Goal: Information Seeking & Learning: Check status

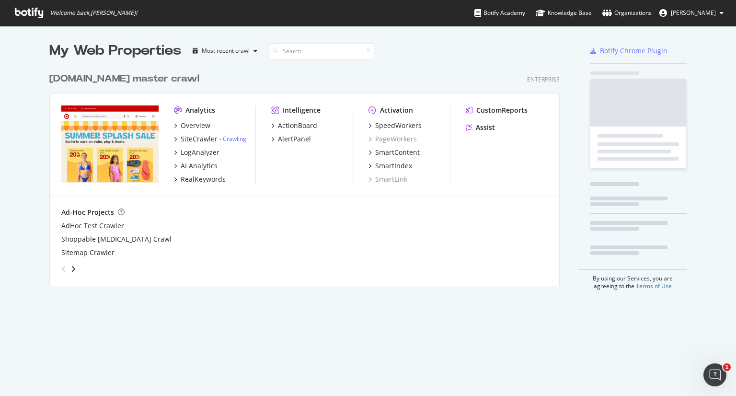
scroll to position [217, 511]
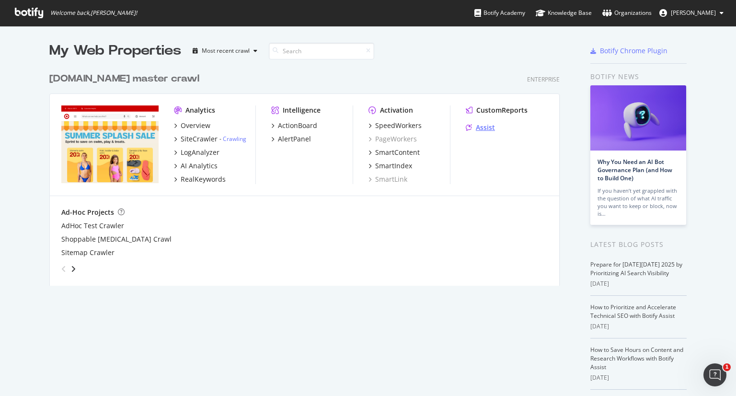
click at [485, 123] on div "Assist" at bounding box center [485, 128] width 19 height 10
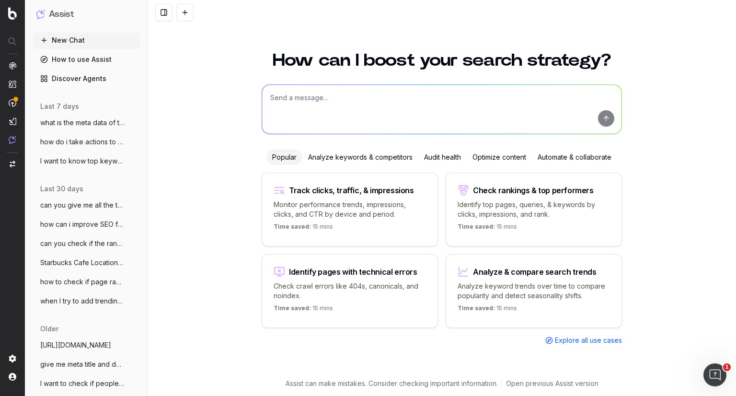
click at [320, 117] on textarea at bounding box center [441, 109] width 359 height 49
type textarea "can you give me ranking of this page at a weekly level for last 4 weeks"
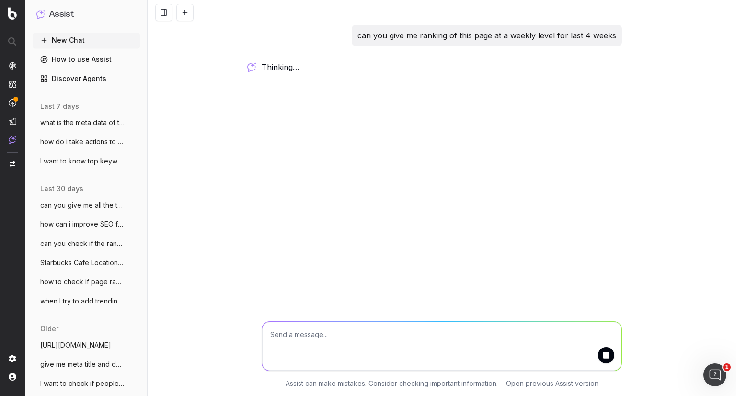
paste textarea "[URL][DOMAIN_NAME]"
type textarea "[URL][DOMAIN_NAME]"
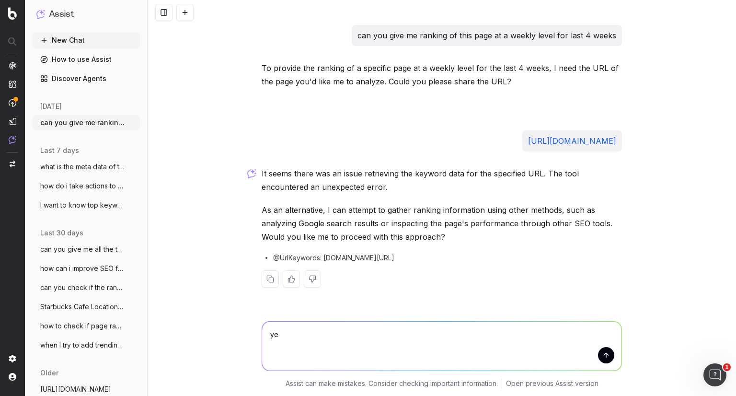
type textarea "yes"
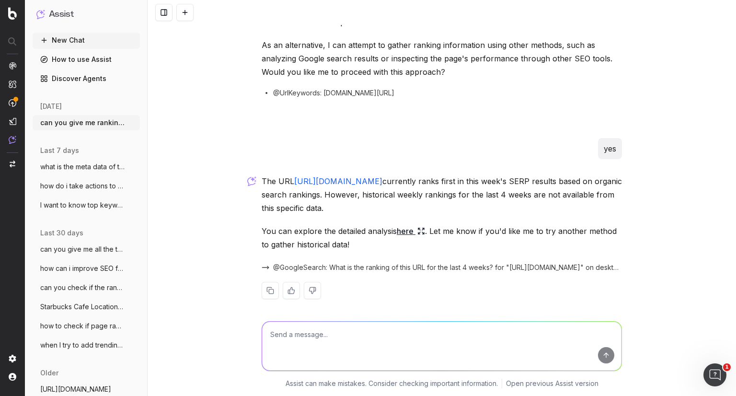
scroll to position [170, 0]
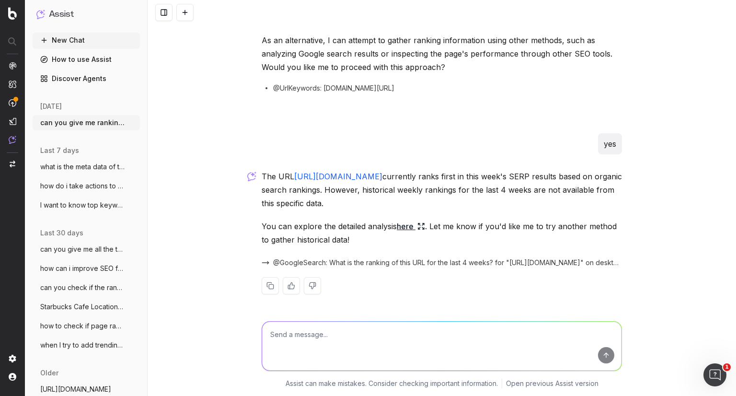
click at [481, 191] on p "The URL https://www.target.com/c/dinner-in-minutes/-/N-iuzzq currently ranks fi…" at bounding box center [441, 190] width 360 height 40
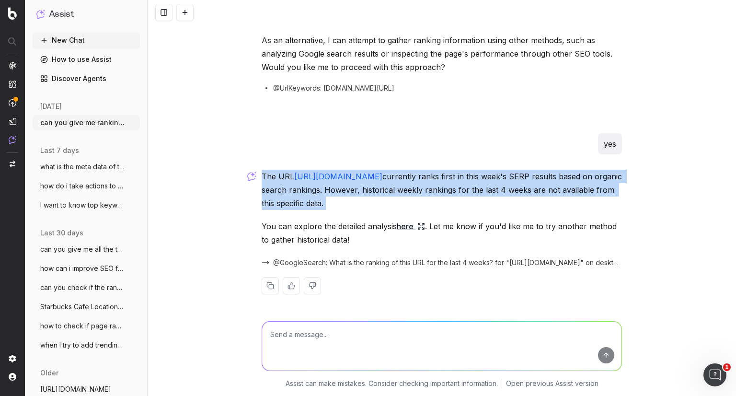
click at [481, 191] on p "The URL https://www.target.com/c/dinner-in-minutes/-/N-iuzzq currently ranks fi…" at bounding box center [441, 190] width 360 height 40
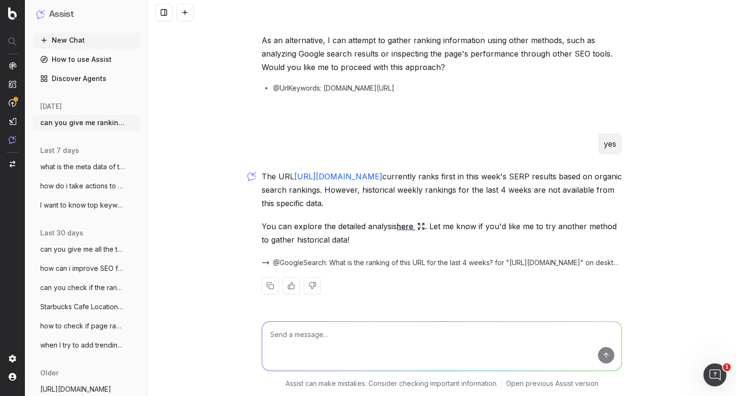
click at [404, 227] on link "here" at bounding box center [411, 225] width 28 height 13
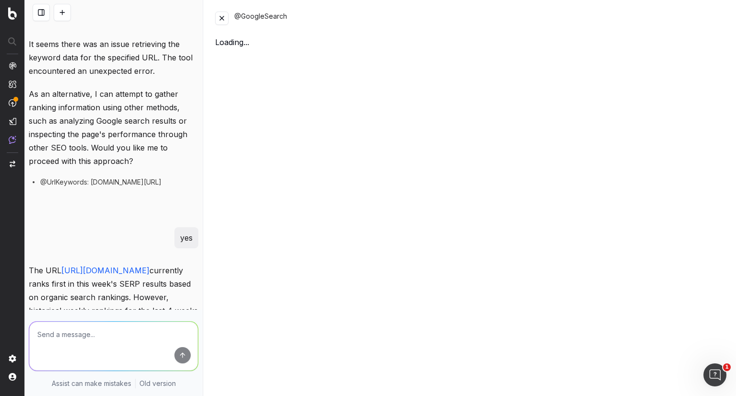
scroll to position [223, 0]
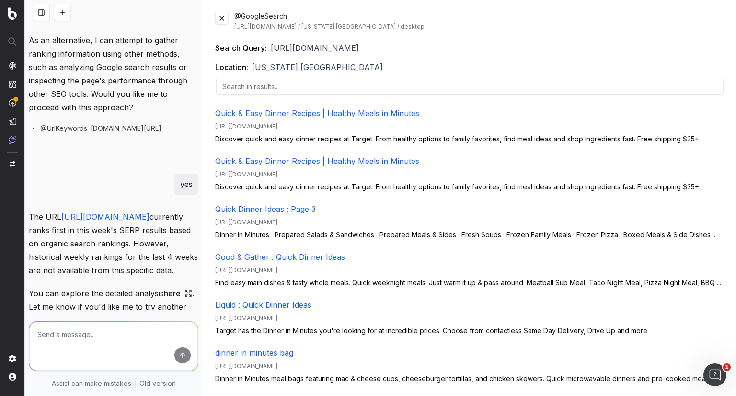
click at [315, 48] on span "https://www.target.com/c/dinner-in-minutes/-/N-iuzzq" at bounding box center [315, 47] width 88 height 11
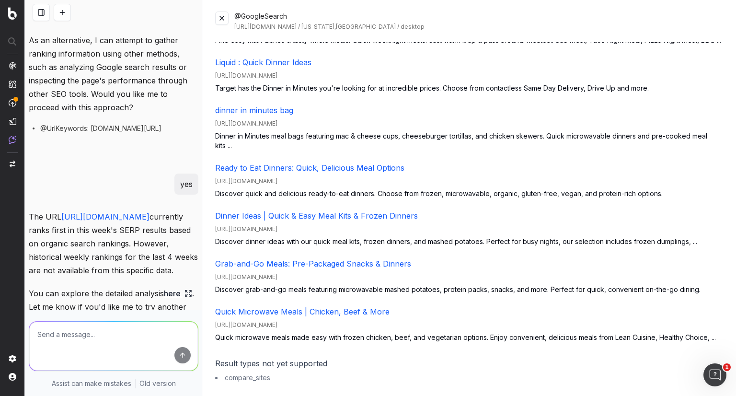
scroll to position [0, 0]
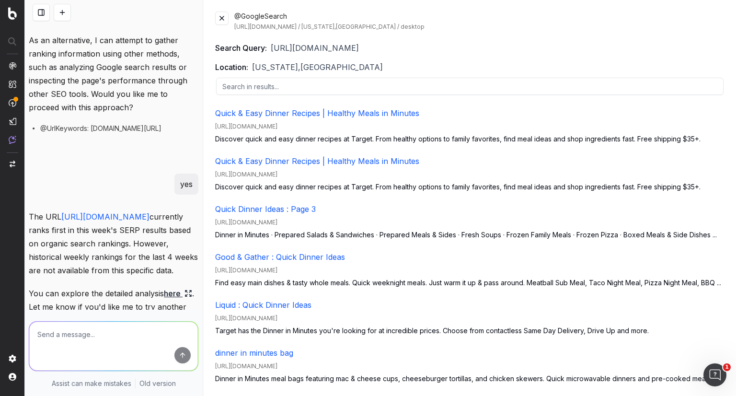
click at [222, 16] on button at bounding box center [221, 17] width 13 height 13
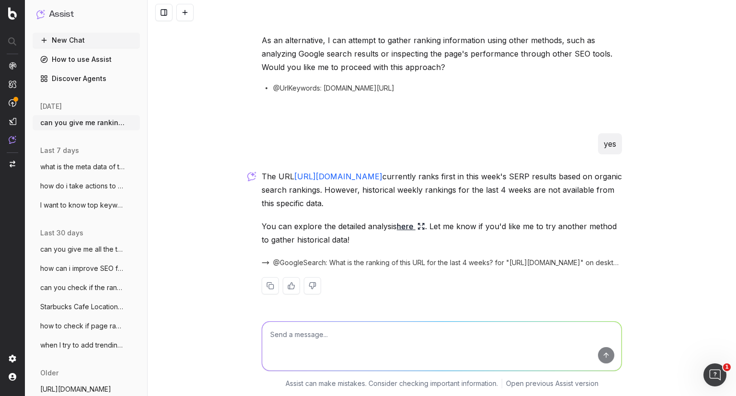
click at [362, 333] on textarea at bounding box center [441, 345] width 359 height 49
type textarea "keyword rankings ?"
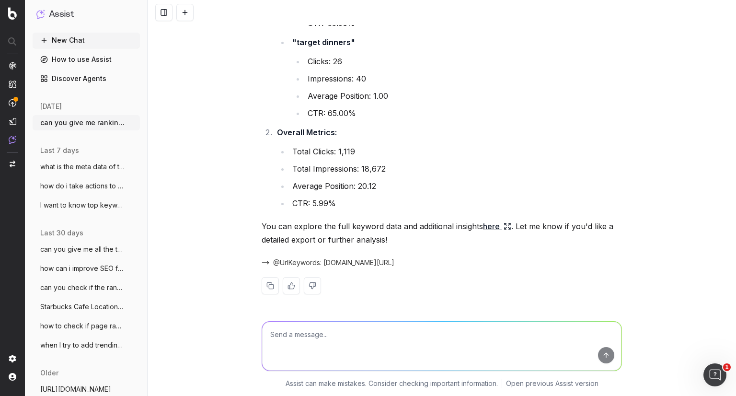
scroll to position [896, 0]
click at [487, 226] on link "here" at bounding box center [497, 225] width 28 height 13
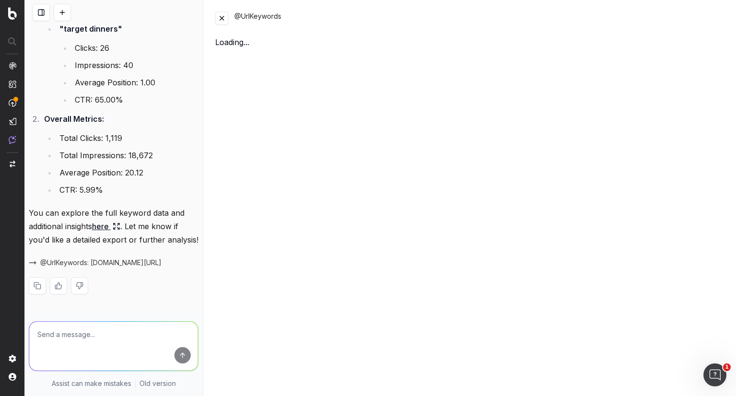
scroll to position [1070, 0]
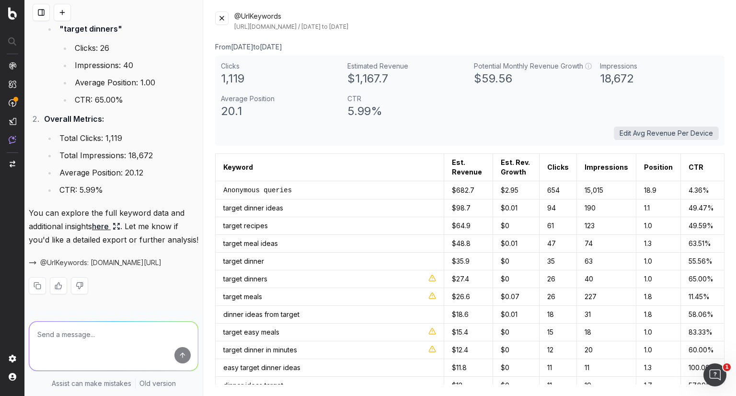
click at [132, 329] on textarea at bounding box center [113, 345] width 169 height 49
type textarea "now for these keywords, give me average position of the URL week on week"
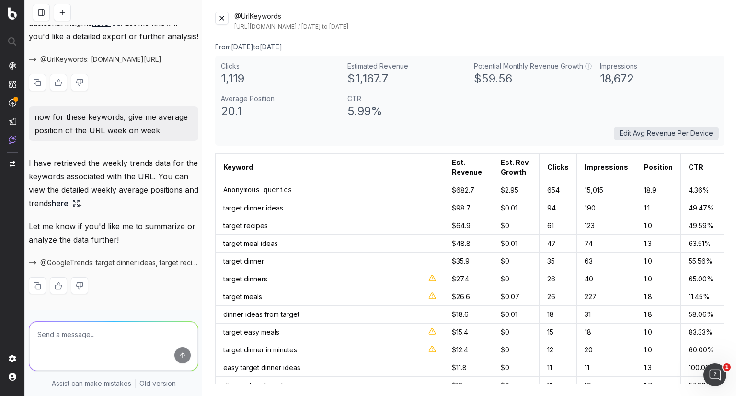
scroll to position [1313, 0]
click at [223, 18] on button at bounding box center [221, 17] width 13 height 13
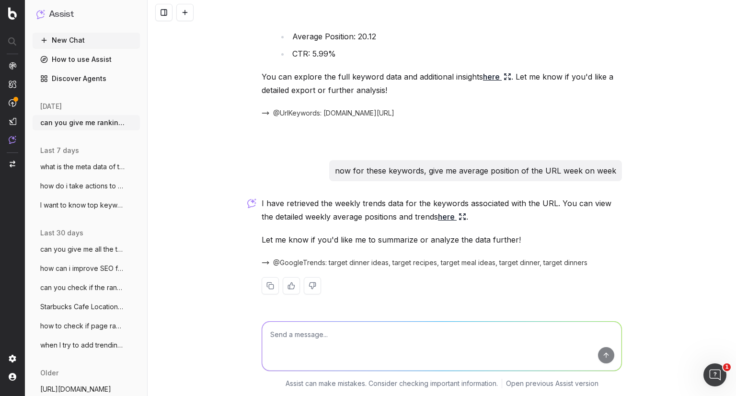
scroll to position [1045, 0]
click at [438, 212] on link "here" at bounding box center [452, 216] width 28 height 13
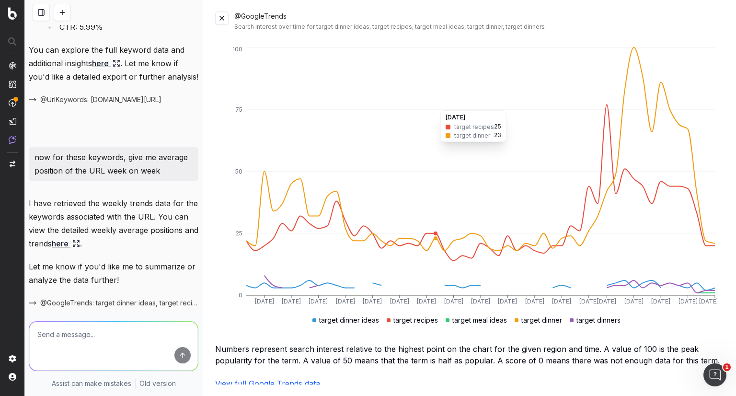
scroll to position [107, 0]
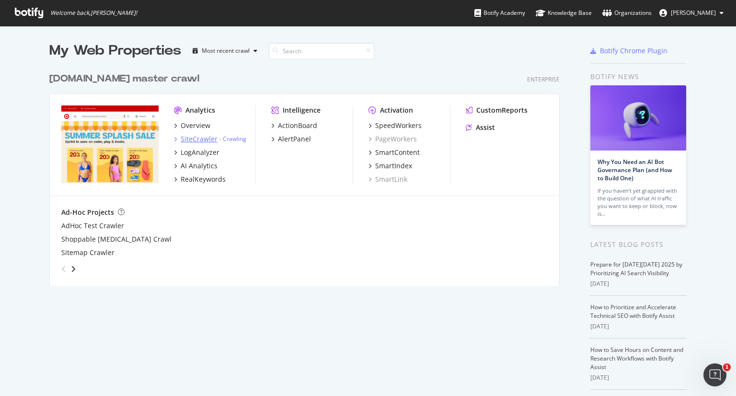
click at [202, 138] on div "SiteCrawler" at bounding box center [199, 139] width 37 height 10
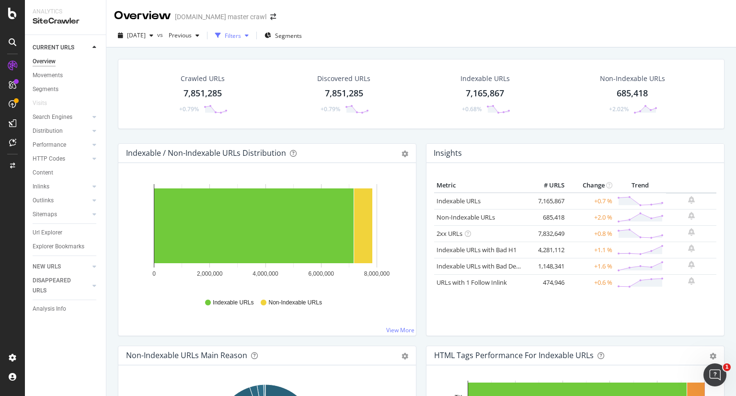
click at [241, 37] on div "Filters" at bounding box center [233, 36] width 16 height 8
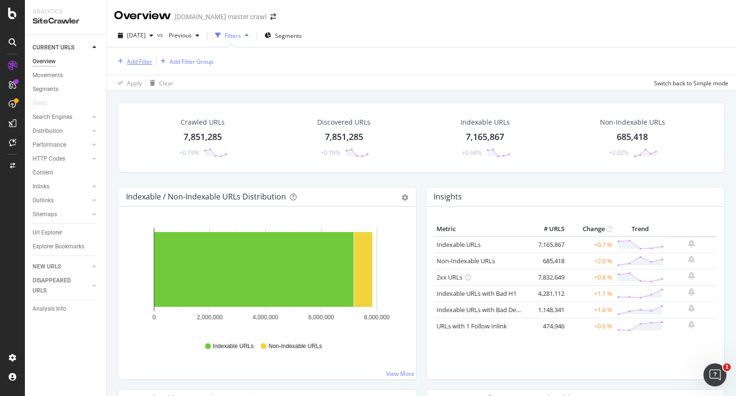
click at [134, 66] on div "Add Filter" at bounding box center [133, 61] width 38 height 11
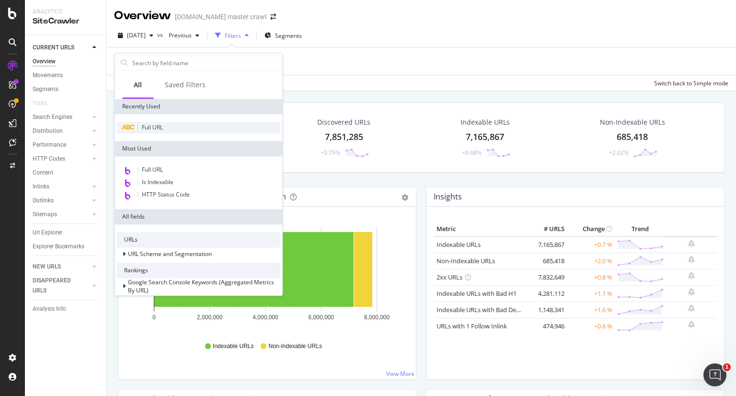
click at [158, 125] on span "Full URL" at bounding box center [152, 127] width 21 height 8
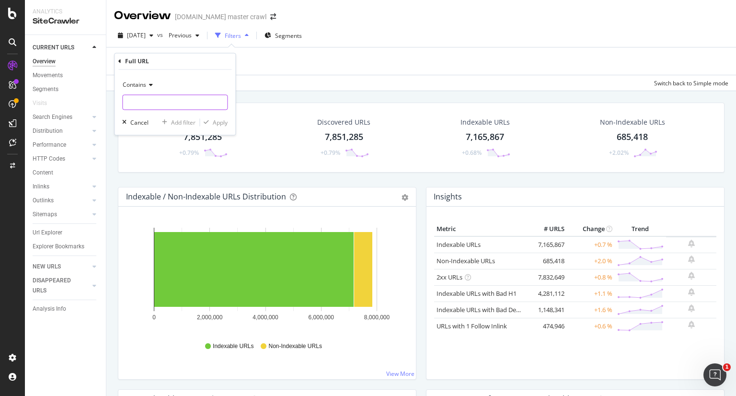
click at [170, 101] on input "text" at bounding box center [175, 102] width 104 height 15
paste input "https://www.target.com/c/starbucks/-/N-5cofw"
paste input "dinner-in-minutes/-/N-iuzzq"
type input "www.target.com/c/dinner-in-minutes/-/N-iuzzq"
click at [215, 125] on div "Apply" at bounding box center [220, 122] width 15 height 8
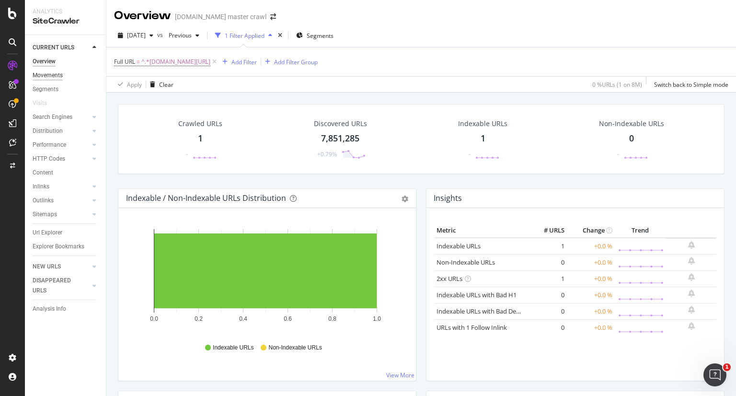
click at [43, 78] on div "Movements" at bounding box center [48, 75] width 30 height 10
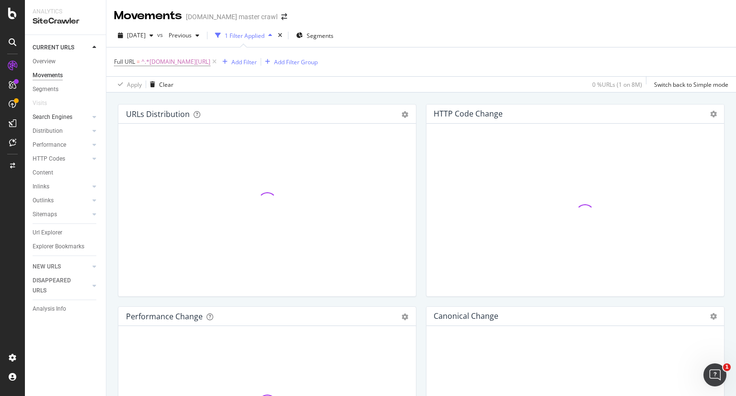
click at [88, 117] on div at bounding box center [85, 117] width 10 height 10
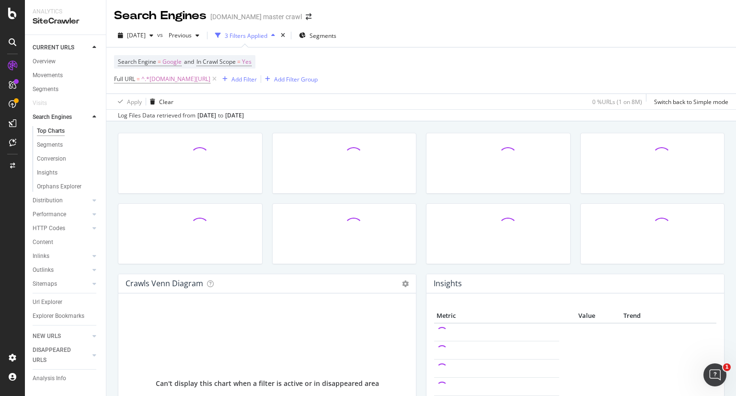
click at [88, 117] on div at bounding box center [85, 117] width 10 height 10
click at [92, 116] on icon at bounding box center [94, 117] width 4 height 6
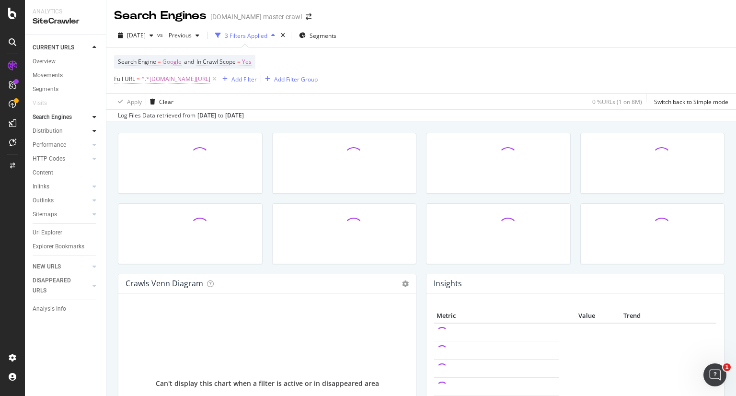
click at [92, 130] on icon at bounding box center [94, 131] width 4 height 6
click at [45, 235] on div "Url Explorer" at bounding box center [48, 232] width 30 height 10
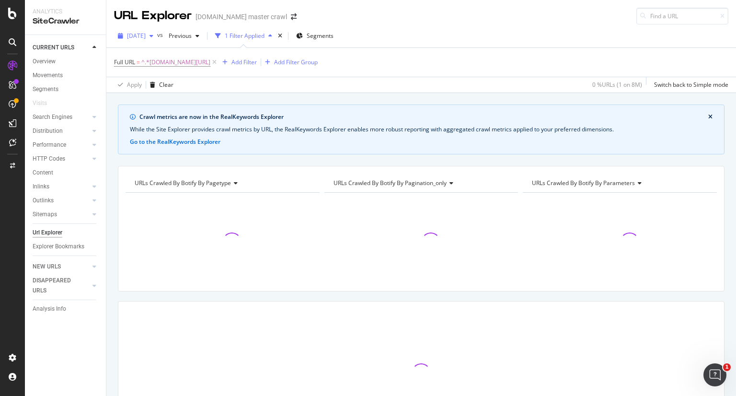
click at [157, 37] on div "button" at bounding box center [151, 36] width 11 height 6
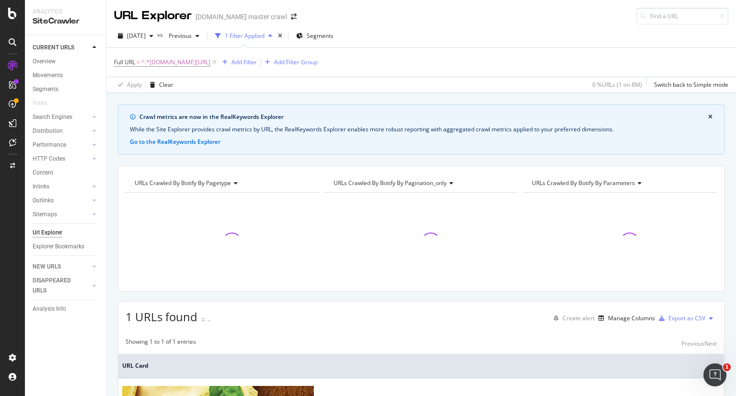
click at [430, 38] on div "2025 Oct. 6th vs Previous 1 Filter Applied Segments" at bounding box center [420, 37] width 629 height 19
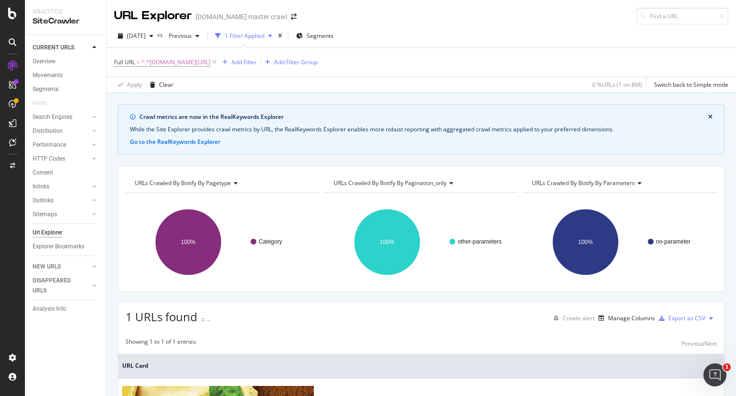
scroll to position [81, 0]
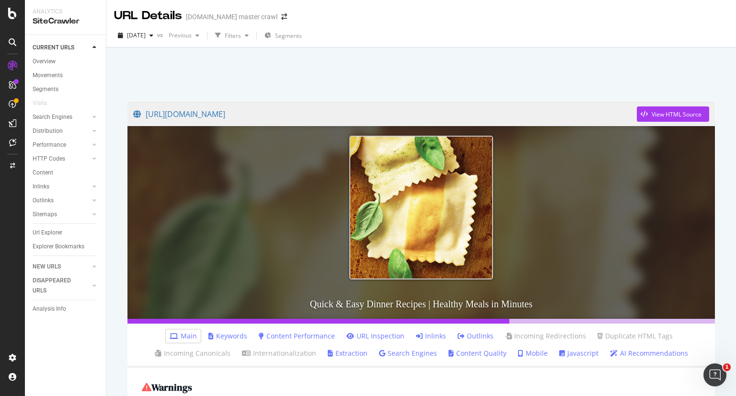
scroll to position [69, 0]
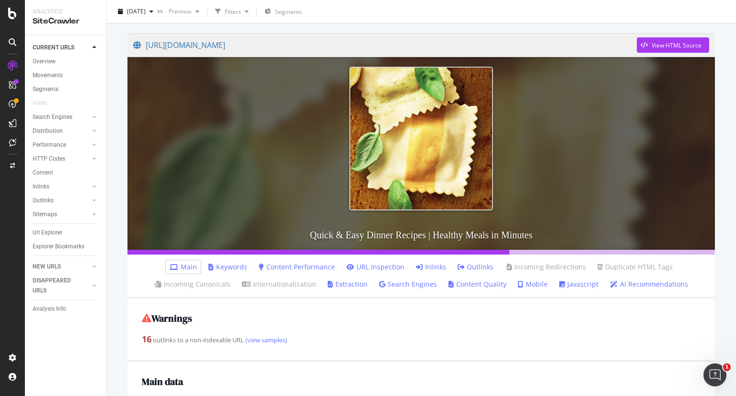
click at [398, 279] on link "Search Engines" at bounding box center [408, 284] width 58 height 10
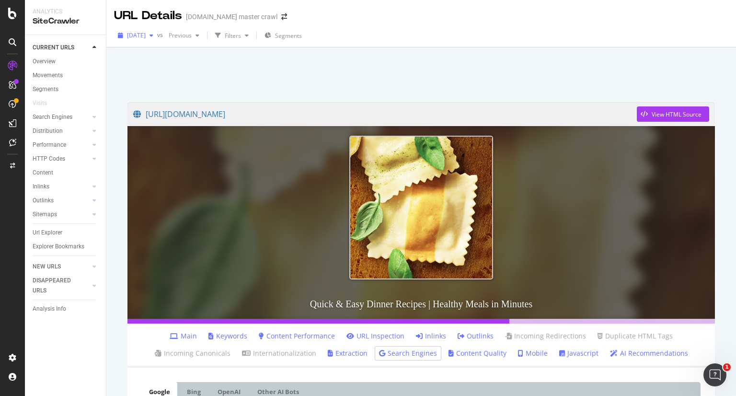
click at [157, 38] on div "button" at bounding box center [151, 36] width 11 height 6
click at [316, 71] on div at bounding box center [421, 72] width 606 height 41
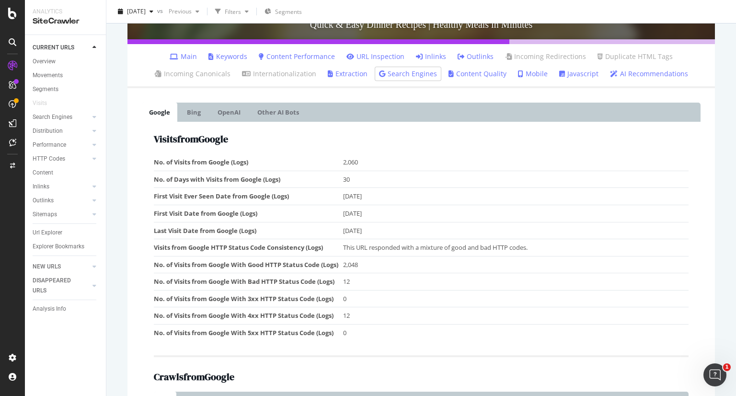
scroll to position [280, 0]
click at [362, 160] on td "2,060" at bounding box center [515, 161] width 345 height 17
click at [364, 200] on td "2021-10-06" at bounding box center [515, 195] width 345 height 17
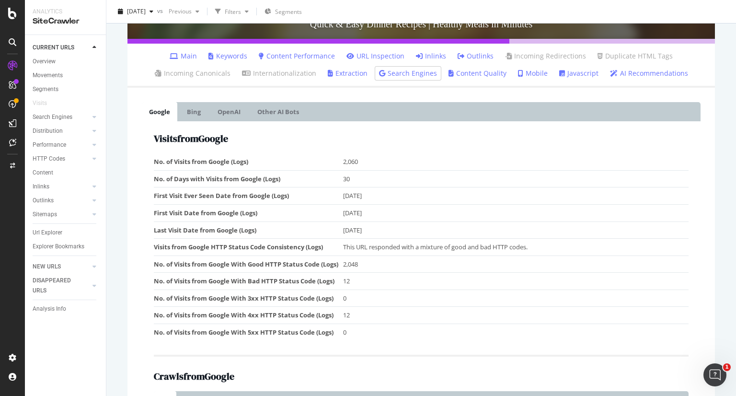
click at [371, 230] on td "2025-10-07" at bounding box center [515, 229] width 345 height 17
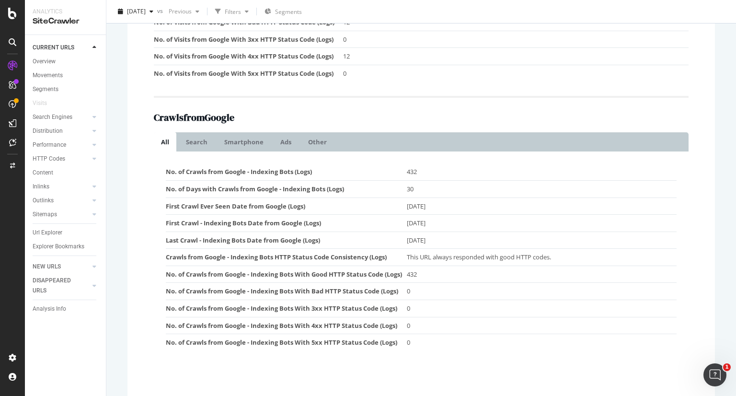
scroll to position [558, 0]
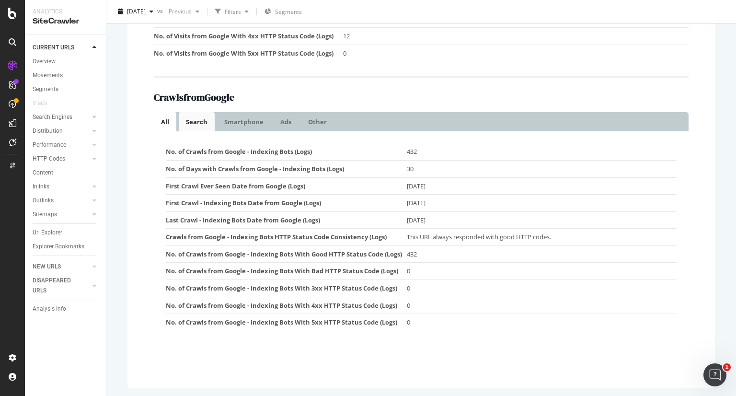
click at [193, 127] on link "Search" at bounding box center [197, 121] width 36 height 19
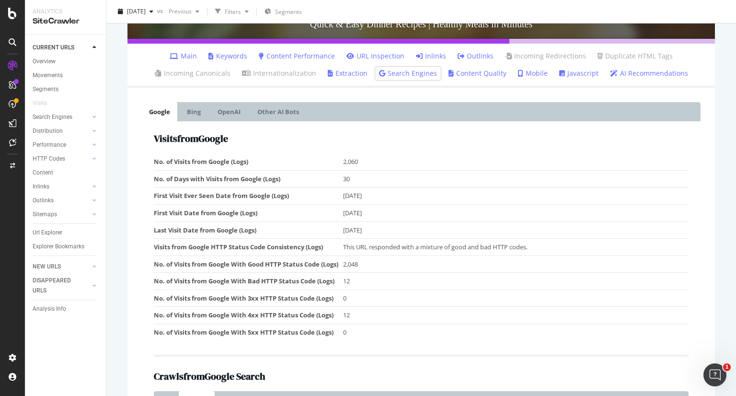
scroll to position [279, 0]
click at [223, 112] on link "OpenAI" at bounding box center [228, 111] width 37 height 19
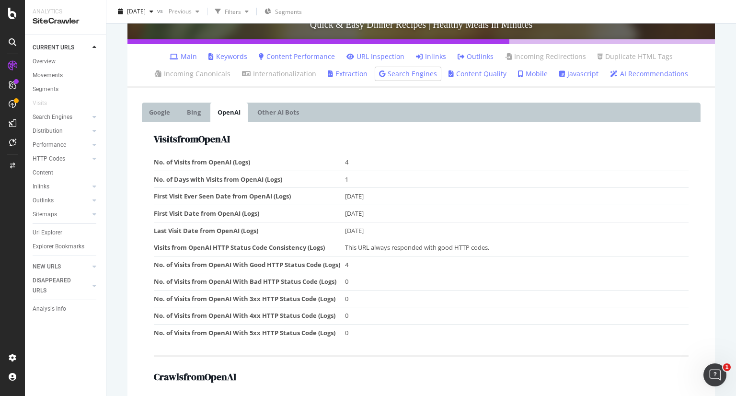
click at [630, 71] on link "AI Recommendations" at bounding box center [649, 74] width 78 height 10
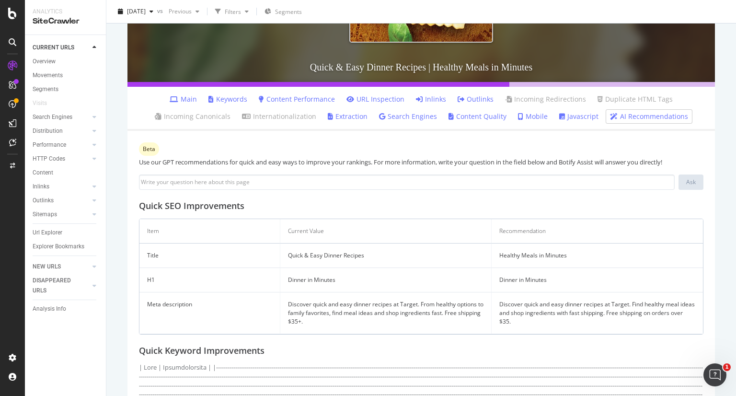
scroll to position [226, 0]
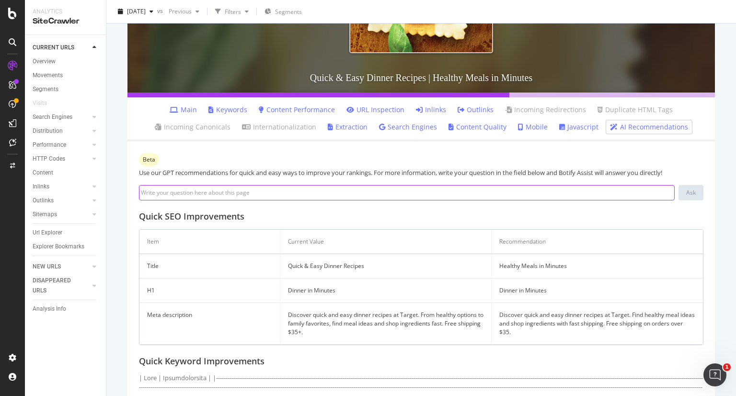
click at [235, 197] on input at bounding box center [406, 192] width 535 height 15
type input "what is the page ranking currently"
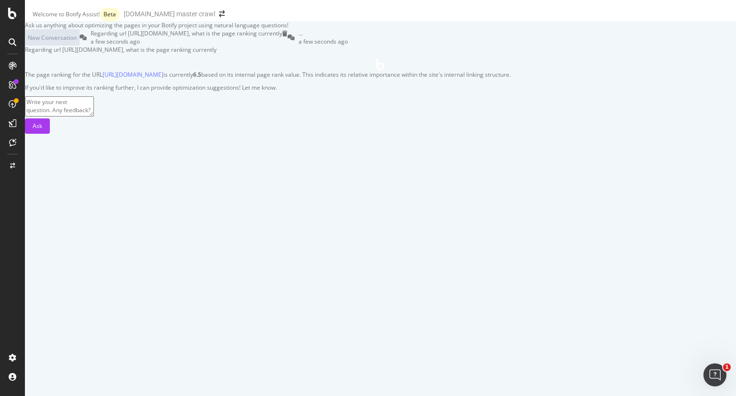
click at [338, 79] on p "The page ranking for the URL https://www.target.com/c/dinner-in-minutes/-/N-iuz…" at bounding box center [380, 74] width 711 height 8
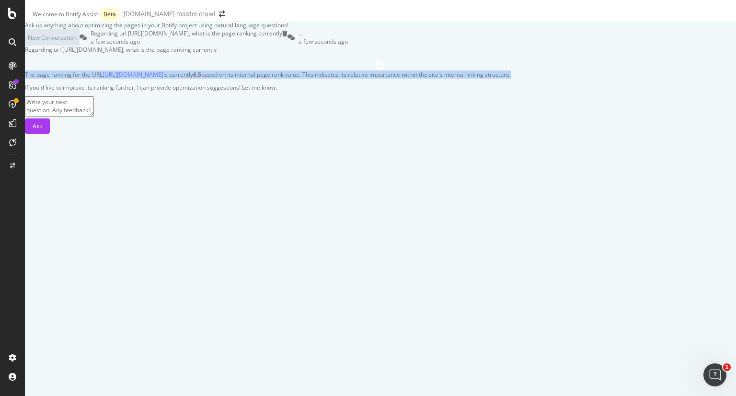
click at [338, 79] on p "The page ranking for the URL https://www.target.com/c/dinner-in-minutes/-/N-iuz…" at bounding box center [380, 74] width 711 height 8
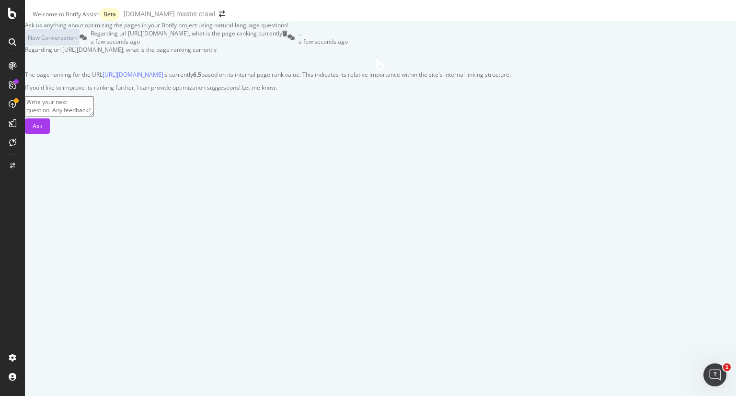
click at [345, 91] on p "If you'd like to improve its ranking further, I can provide optimization sugges…" at bounding box center [380, 87] width 711 height 8
click at [94, 116] on textarea at bounding box center [59, 106] width 69 height 20
type textarea "what was it"
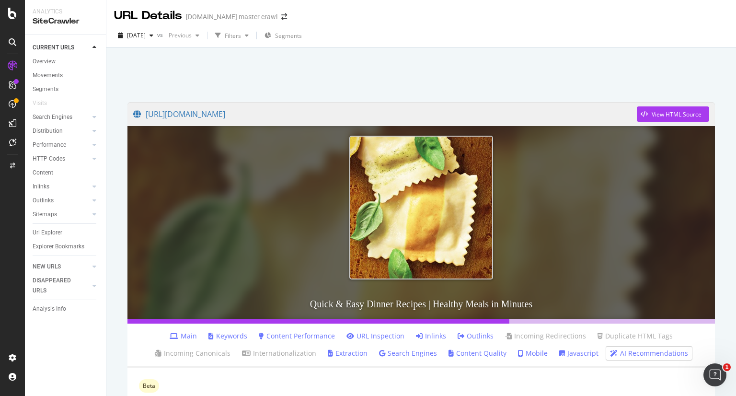
scroll to position [243, 0]
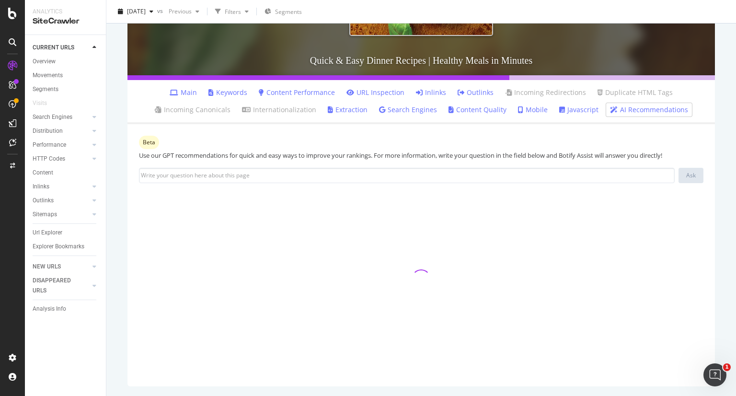
click at [190, 92] on link "Main" at bounding box center [183, 93] width 27 height 10
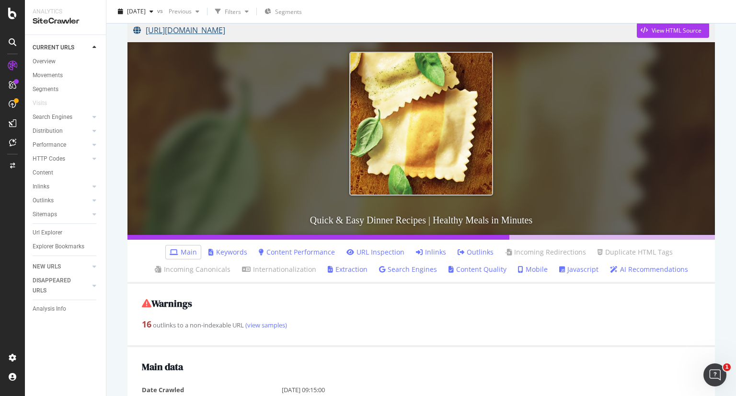
scroll to position [70, 0]
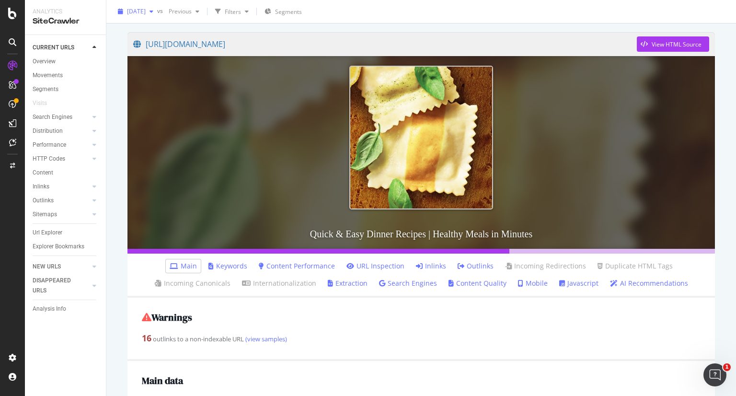
click at [146, 8] on span "2025 Oct. 6th" at bounding box center [136, 11] width 19 height 8
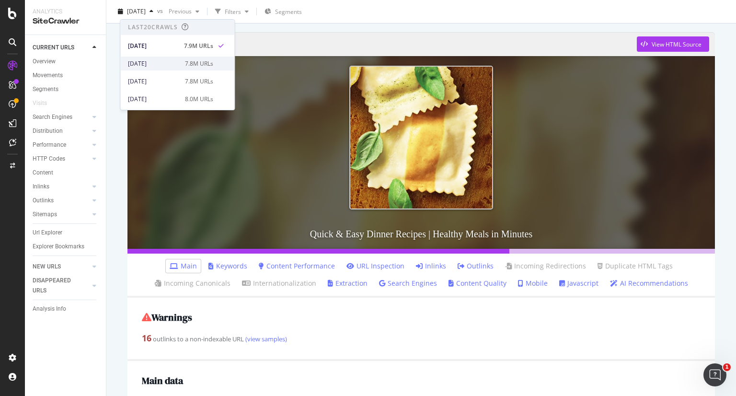
click at [145, 60] on div "2025 Sep. 29th" at bounding box center [153, 63] width 51 height 9
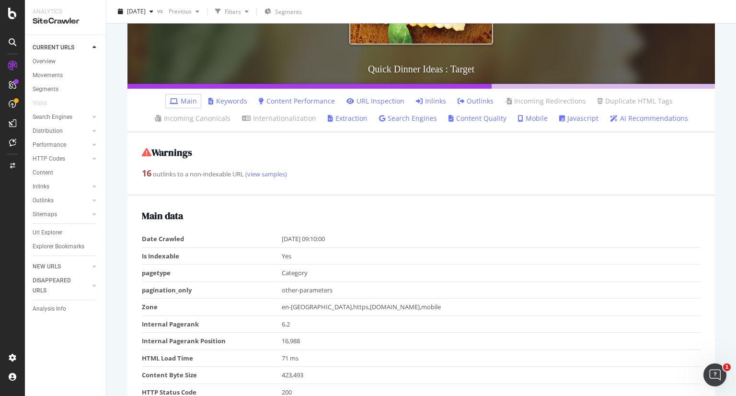
scroll to position [236, 0]
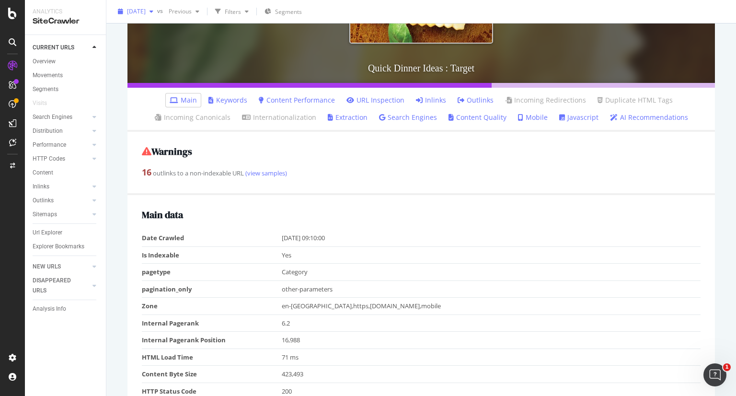
click at [146, 11] on span "2025 Sep. 29th" at bounding box center [136, 11] width 19 height 8
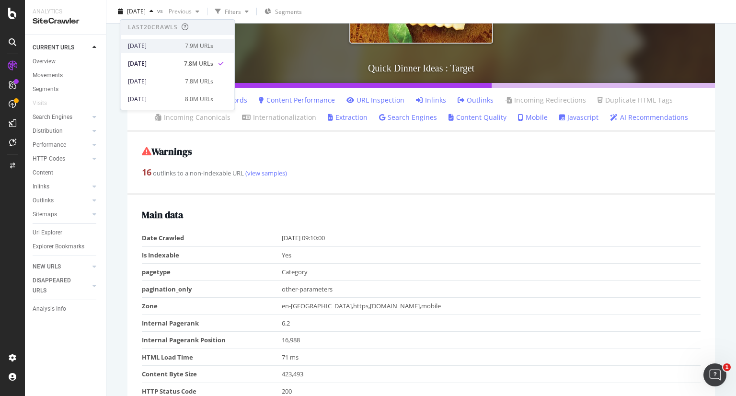
click at [156, 45] on div "2025 Oct. 6th" at bounding box center [153, 46] width 51 height 9
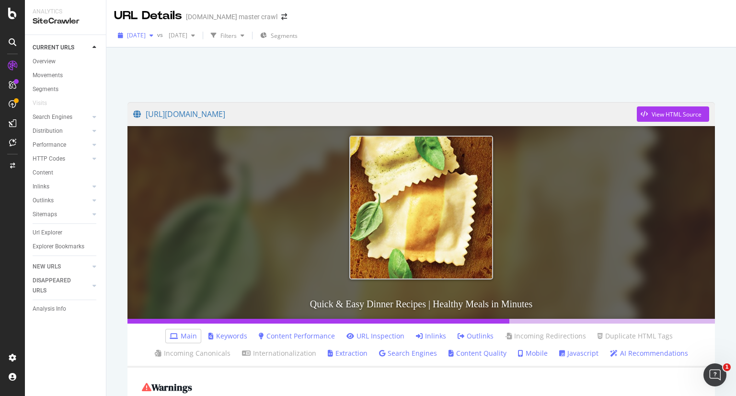
click at [146, 35] on span "2025 Oct. 6th" at bounding box center [136, 35] width 19 height 8
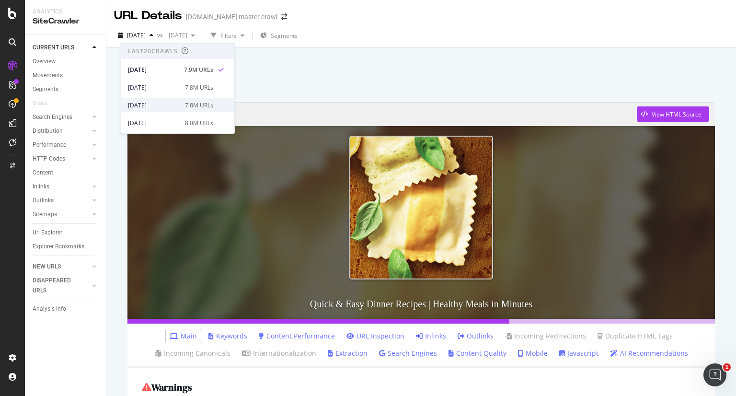
click at [151, 101] on div "2025 Sep. 22nd" at bounding box center [153, 105] width 51 height 9
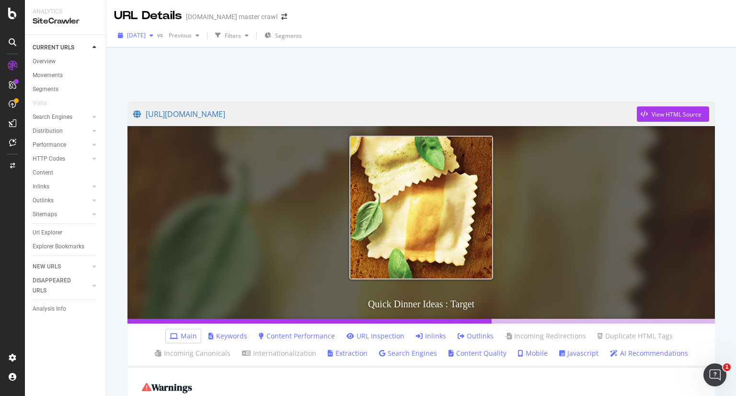
click at [144, 28] on div "2025 Sep. 22nd" at bounding box center [135, 35] width 43 height 14
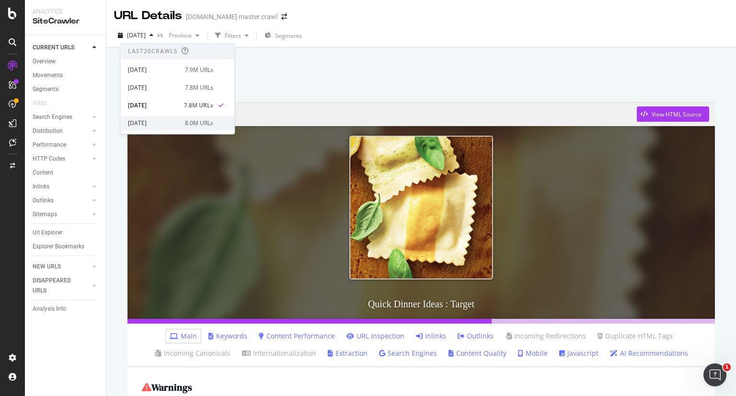
click at [164, 124] on div "2025 Sep. 15th" at bounding box center [153, 123] width 51 height 9
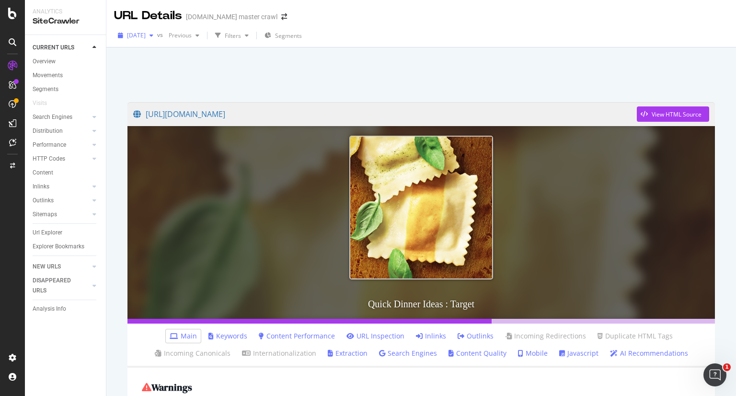
click at [146, 33] on span "2025 Sep. 15th" at bounding box center [136, 35] width 19 height 8
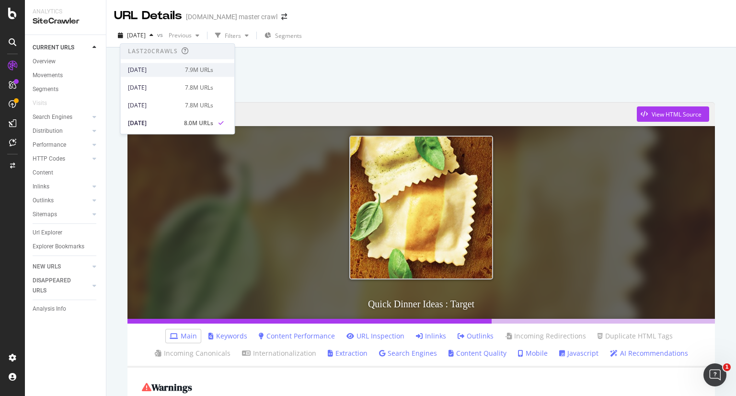
click at [161, 69] on div "2025 Oct. 6th" at bounding box center [153, 70] width 51 height 9
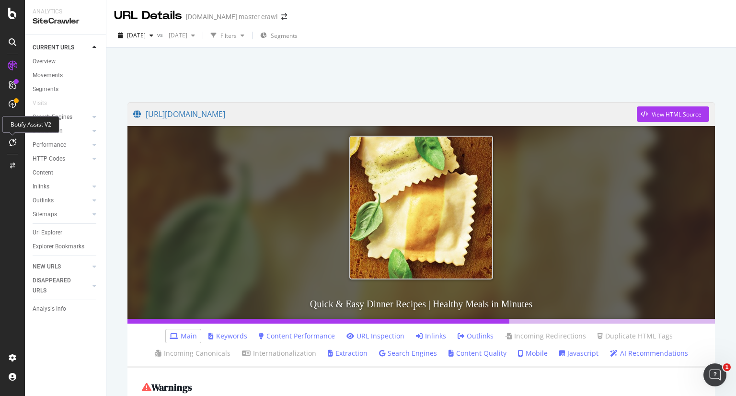
click at [6, 138] on div at bounding box center [12, 142] width 15 height 15
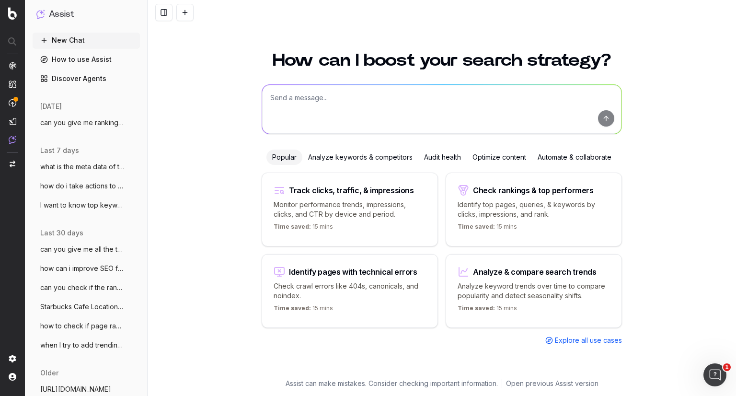
click at [354, 113] on textarea at bounding box center [441, 109] width 359 height 49
type textarea "what dinner and meal ideas are people in [GEOGRAPHIC_DATA] searching in last 2 …"
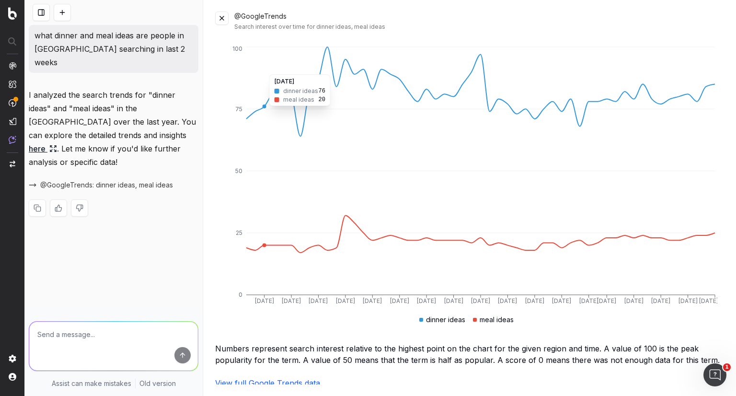
scroll to position [53, 0]
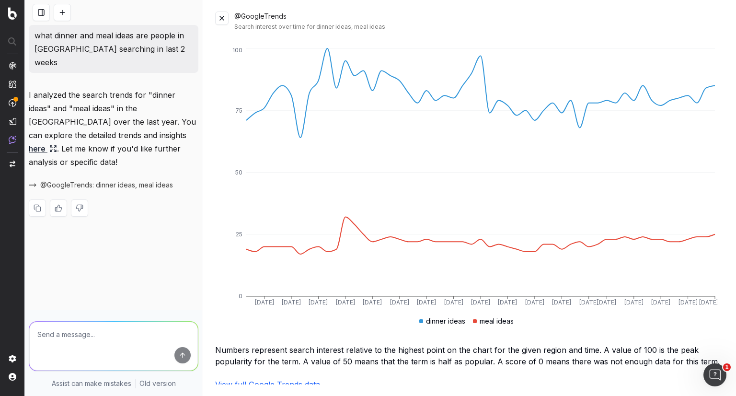
click at [219, 14] on button at bounding box center [221, 17] width 13 height 13
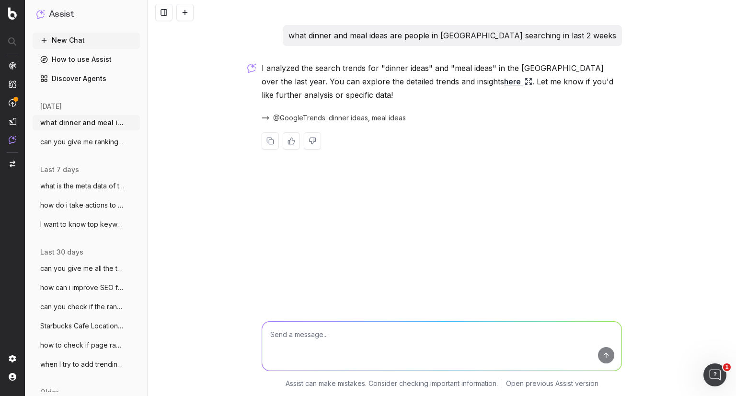
click at [504, 85] on link "here" at bounding box center [518, 81] width 28 height 13
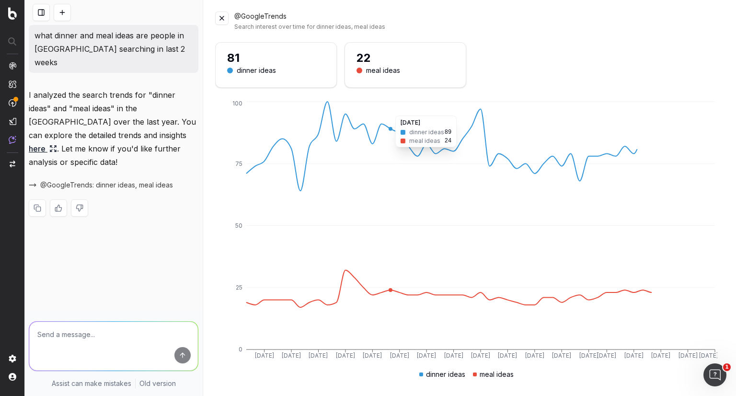
scroll to position [55, 0]
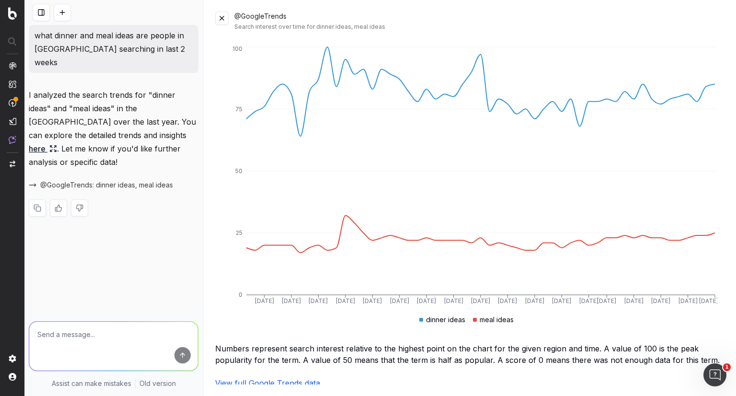
click at [219, 20] on button at bounding box center [221, 17] width 13 height 13
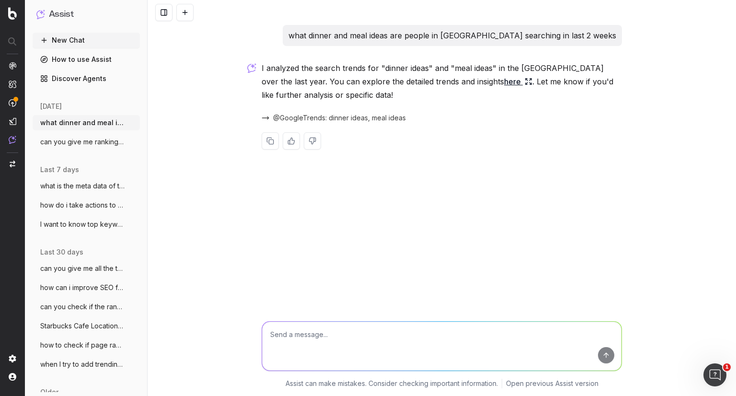
click at [321, 335] on textarea at bounding box center [441, 345] width 359 height 49
type textarea "im looking for keywords with volumes and specific meals being mentioned"
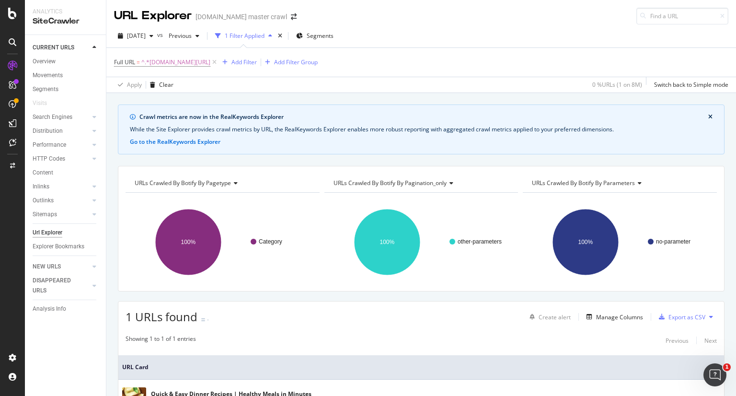
scroll to position [81, 0]
